Goal: Information Seeking & Learning: Learn about a topic

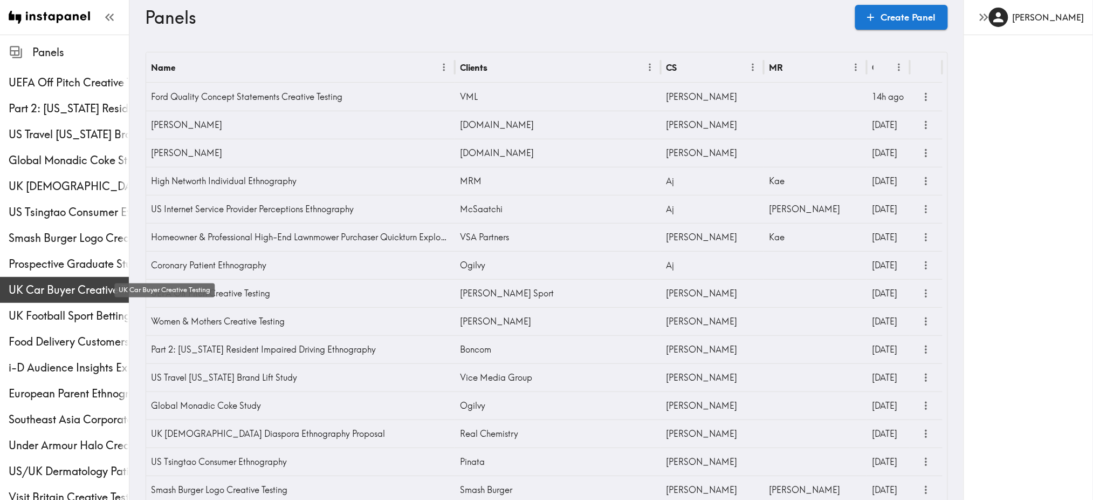
click at [60, 285] on span "UK Car Buyer Creative Testing" at bounding box center [69, 289] width 120 height 15
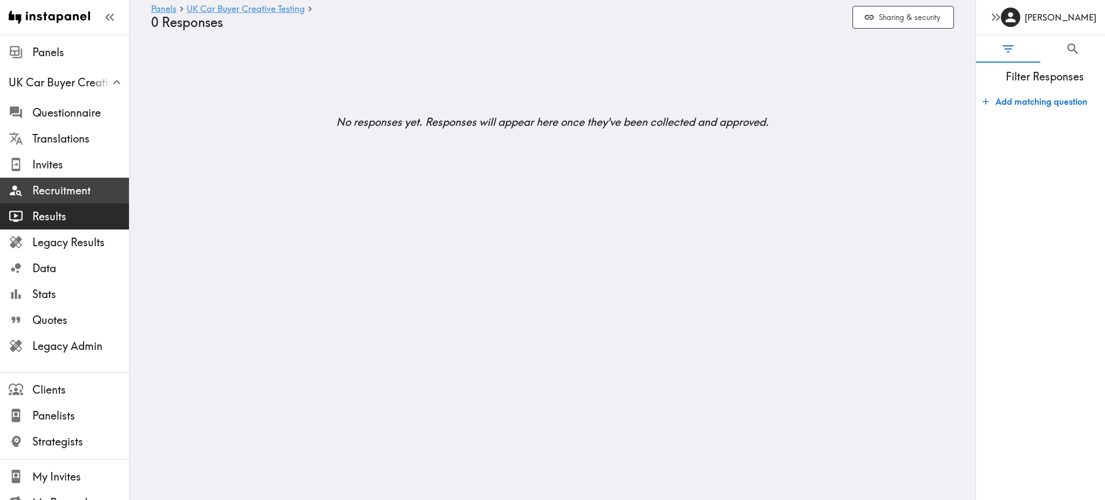
click at [49, 187] on span "Recruitment" at bounding box center [80, 190] width 97 height 15
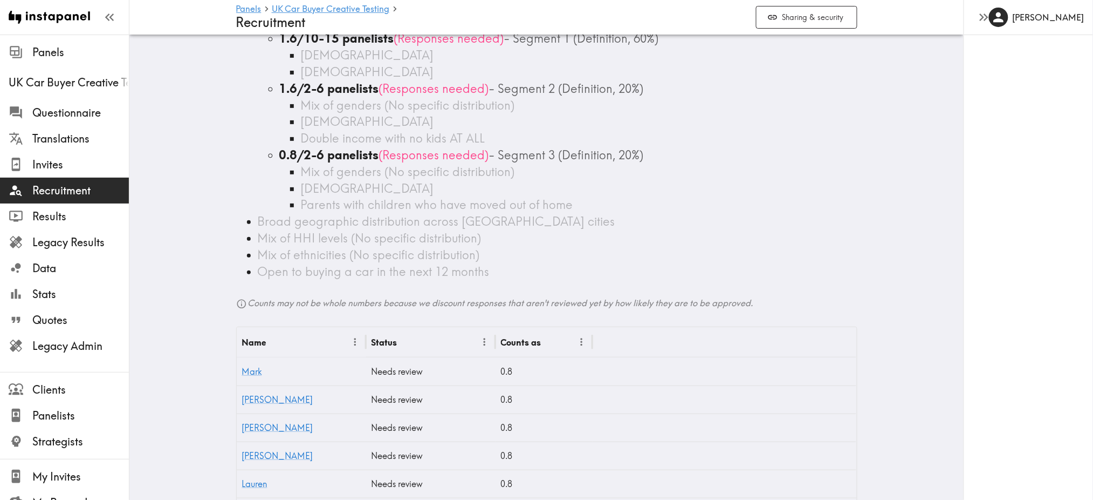
scroll to position [152, 0]
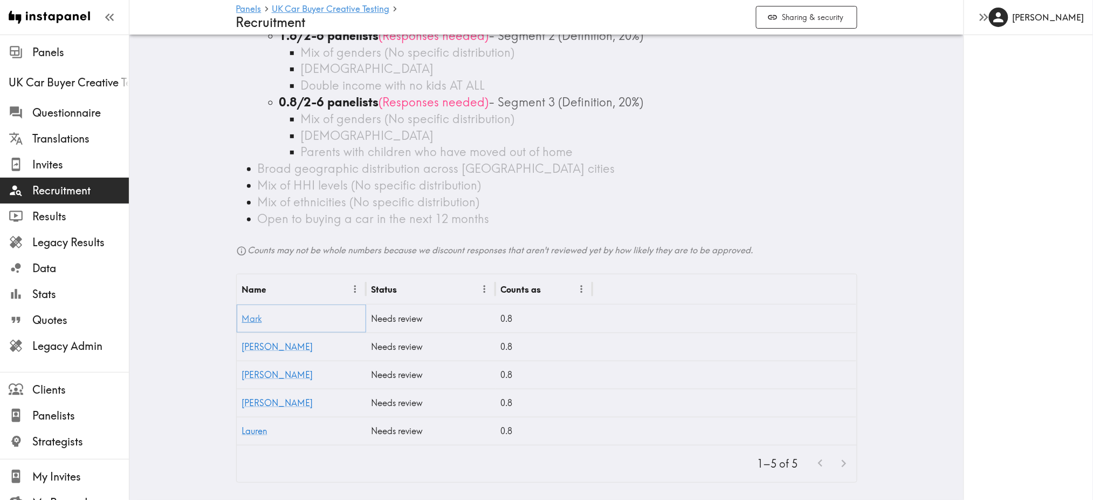
click at [247, 313] on link "Mark" at bounding box center [252, 318] width 20 height 11
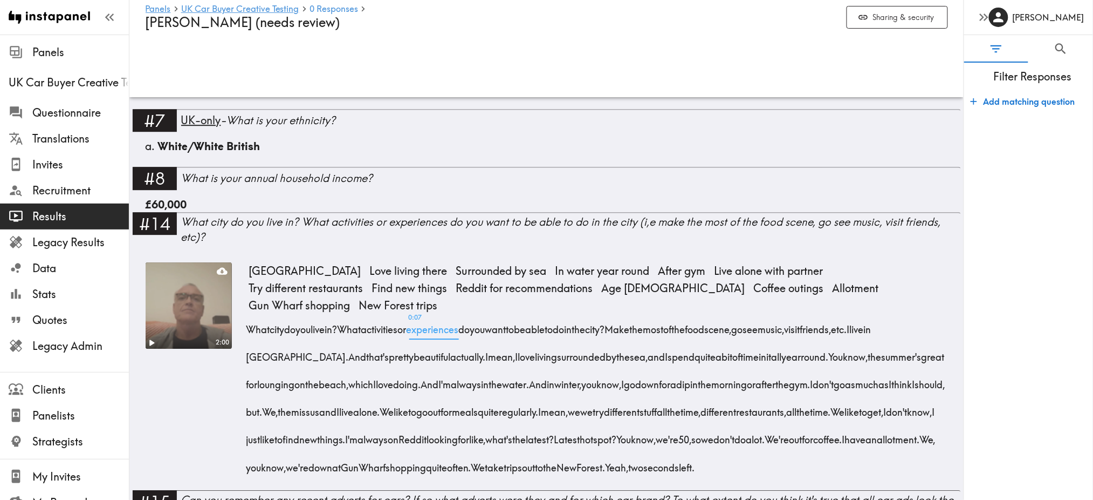
scroll to position [1062, 0]
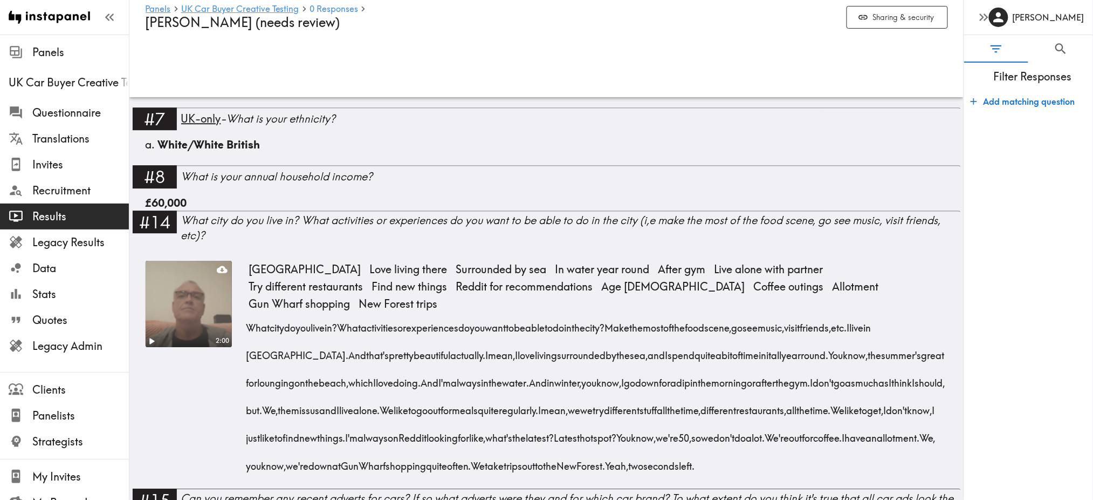
click at [187, 323] on video at bounding box center [188, 303] width 91 height 91
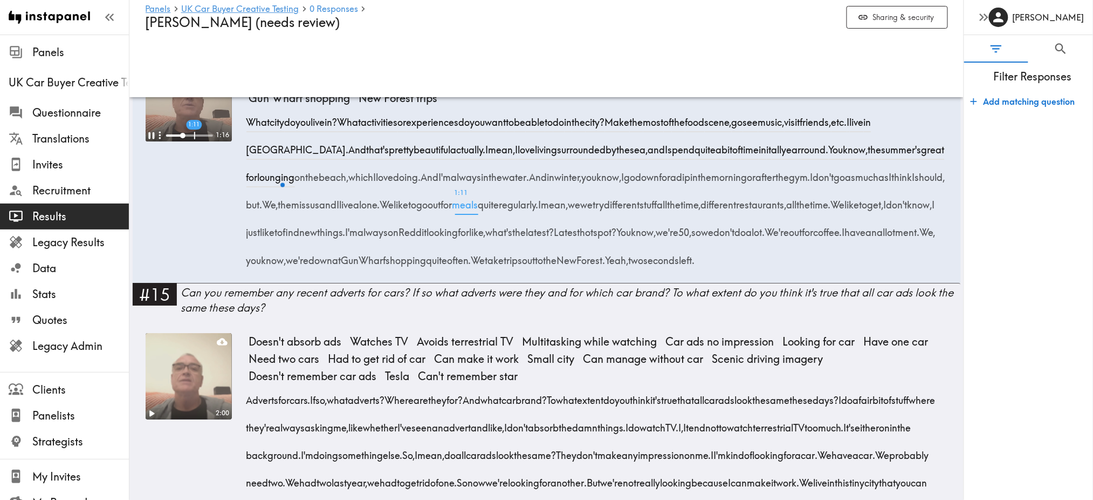
scroll to position [1269, 0]
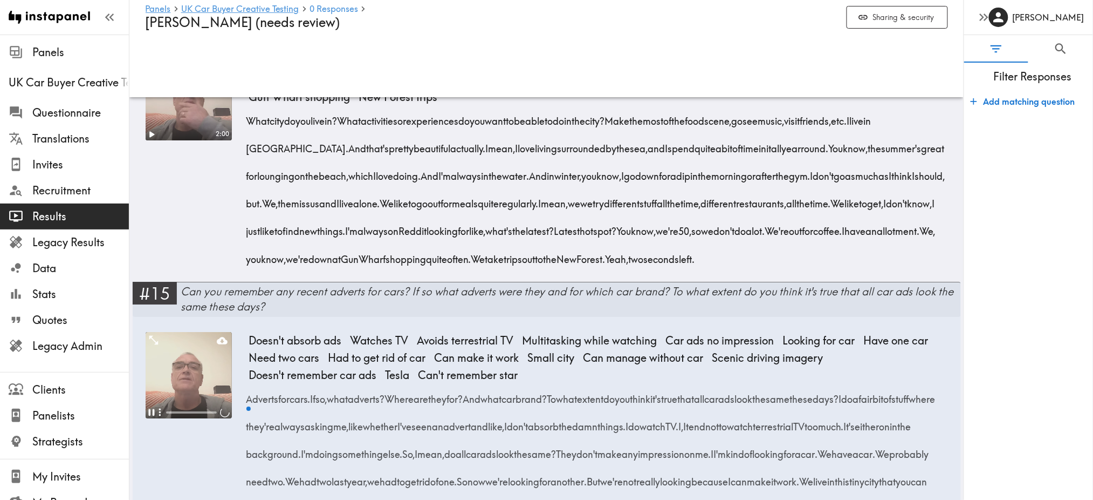
scroll to position [1394, 0]
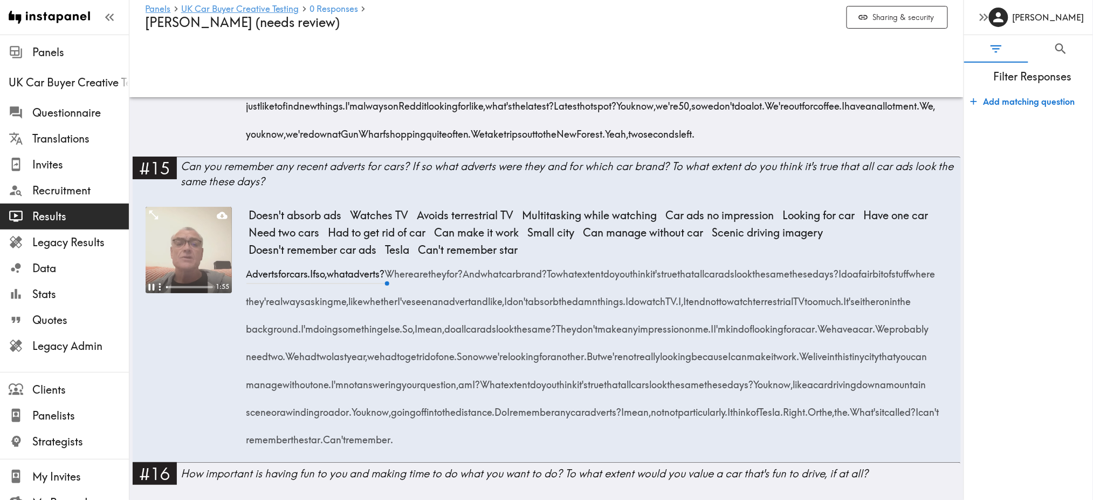
click at [192, 246] on video at bounding box center [189, 250] width 86 height 86
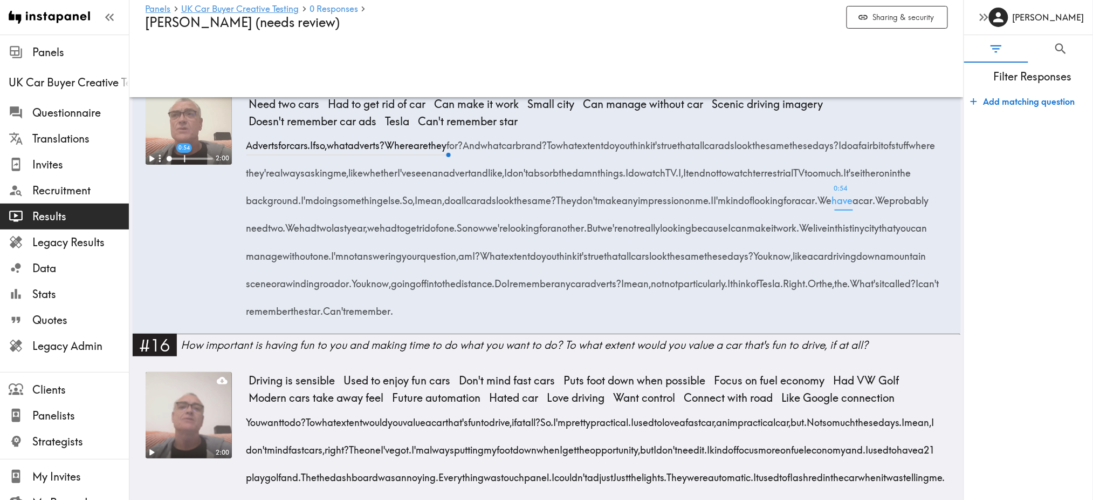
scroll to position [1532, 0]
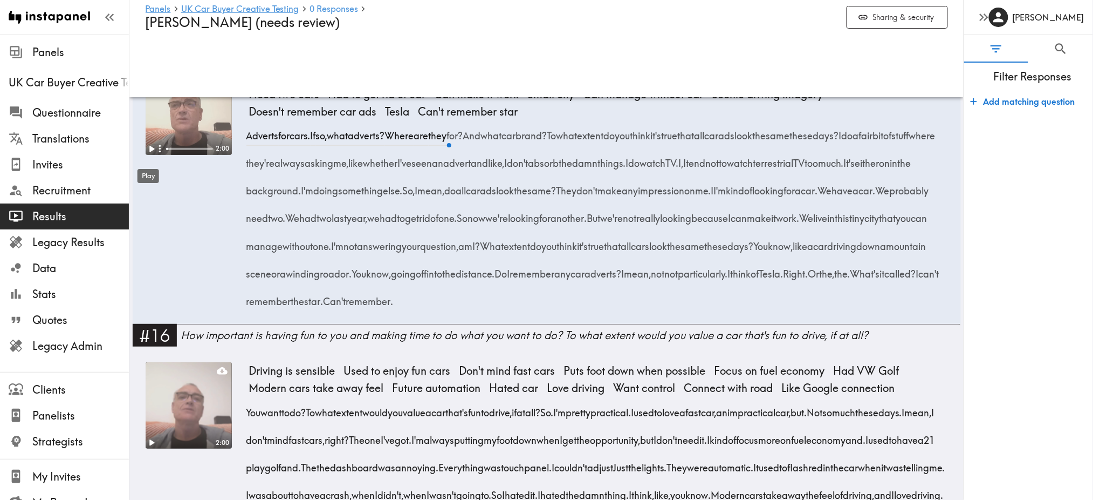
click at [144, 165] on div "Play" at bounding box center [148, 172] width 24 height 23
click at [148, 160] on div "Pause" at bounding box center [148, 171] width 29 height 23
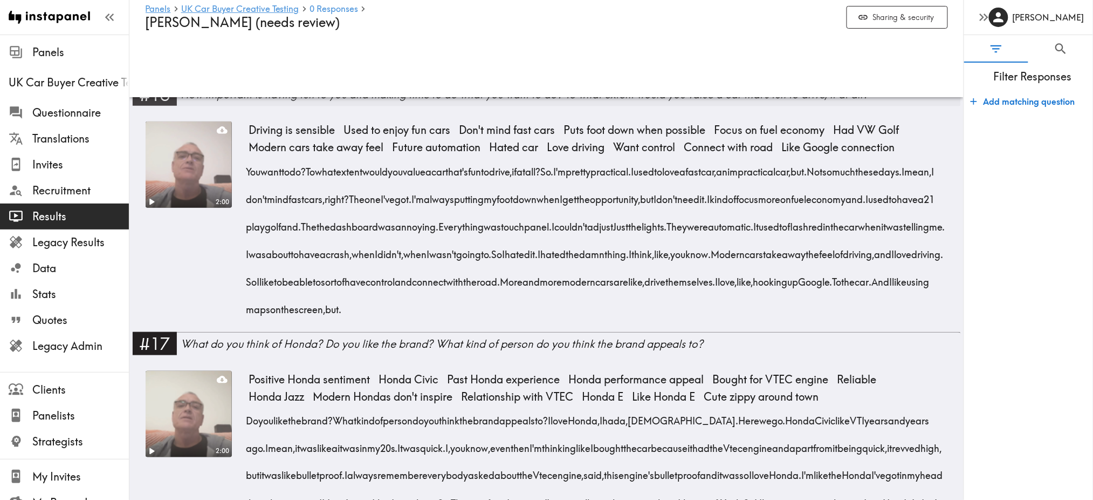
scroll to position [1777, 0]
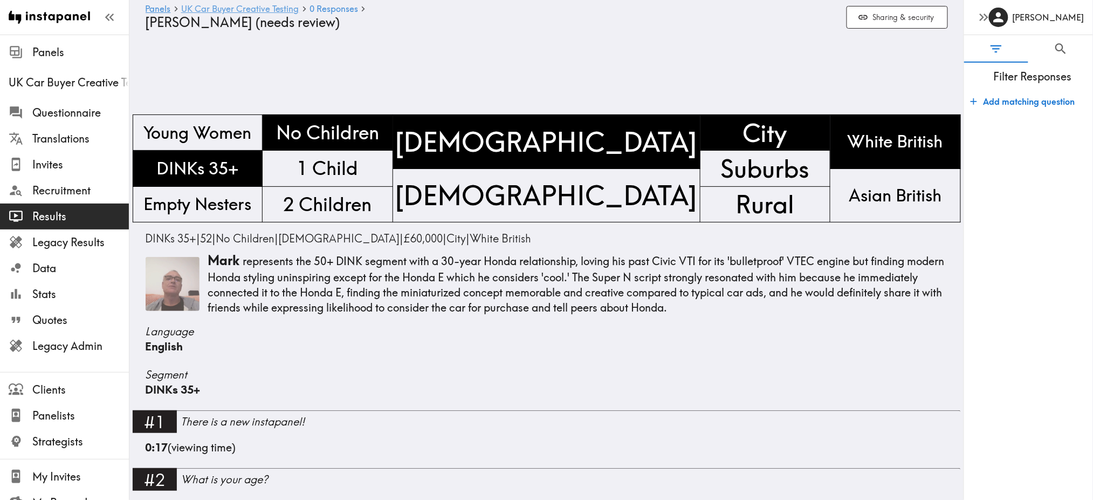
click at [242, 8] on link "UK Car Buyer Creative Testing" at bounding box center [240, 9] width 118 height 10
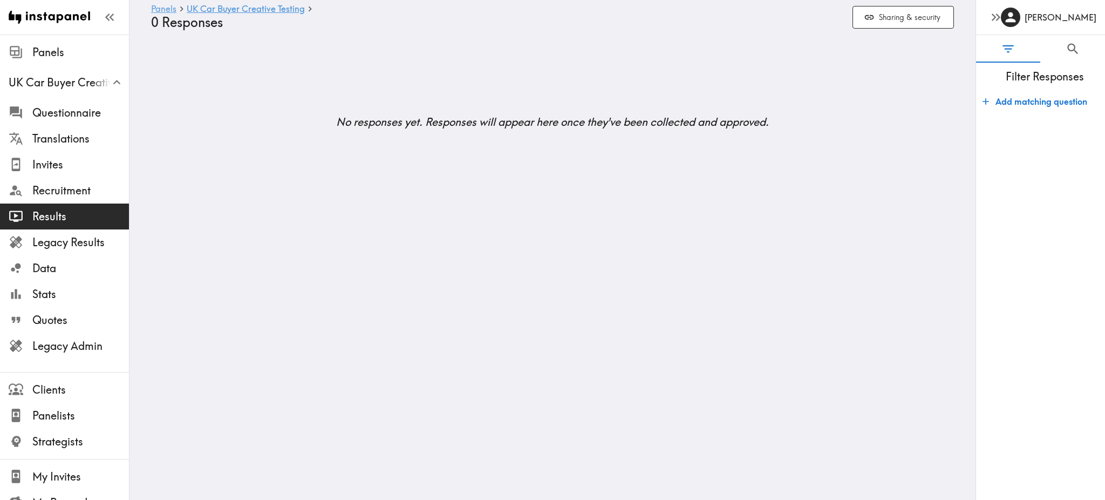
click at [154, 6] on link "Panels" at bounding box center [163, 9] width 25 height 10
